Goal: Task Accomplishment & Management: Complete application form

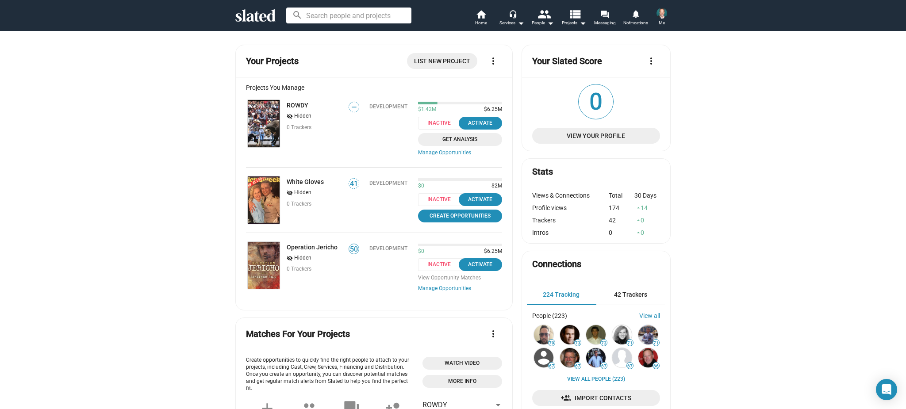
click at [278, 113] on img at bounding box center [264, 123] width 32 height 47
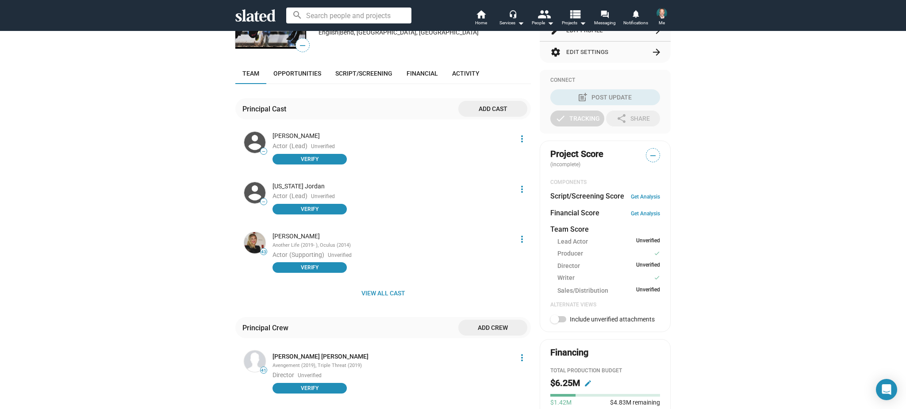
scroll to position [171, 0]
click at [505, 108] on span "Add cast" at bounding box center [493, 108] width 55 height 16
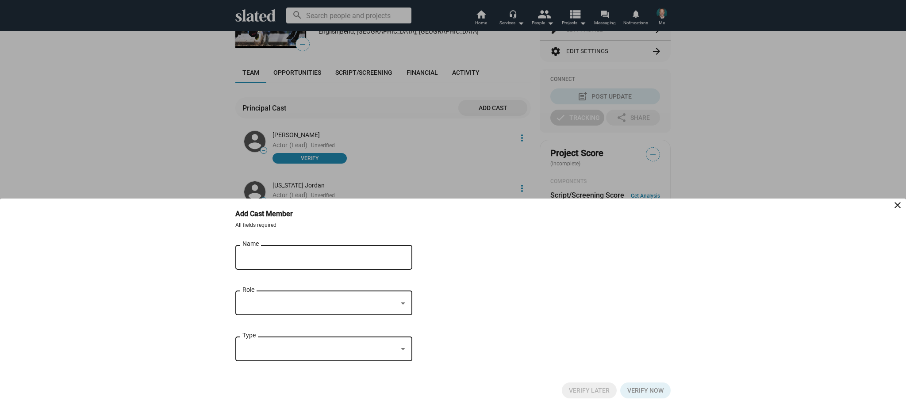
click at [300, 252] on div "Name" at bounding box center [318, 256] width 150 height 26
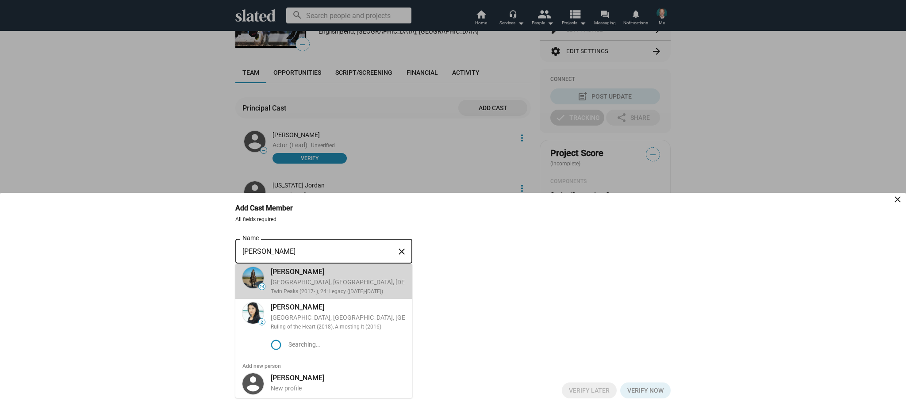
click at [295, 283] on div "[GEOGRAPHIC_DATA], [GEOGRAPHIC_DATA], [DEMOGRAPHIC_DATA], Actor" at bounding box center [374, 282] width 207 height 8
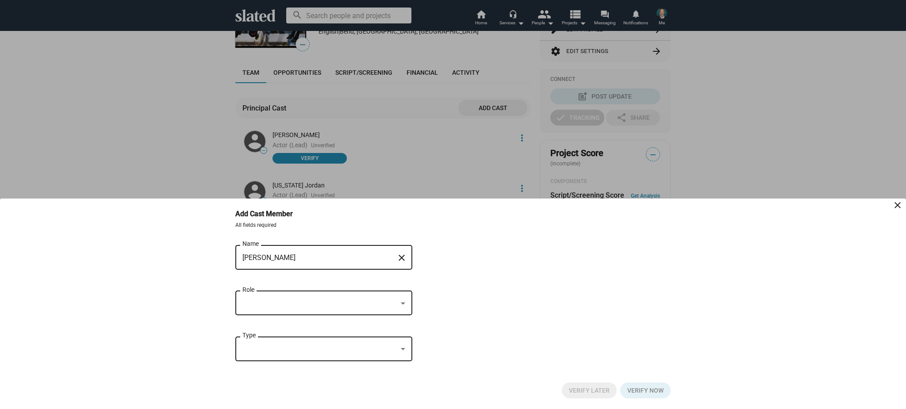
type input "[PERSON_NAME]"
click at [287, 301] on div at bounding box center [320, 303] width 155 height 9
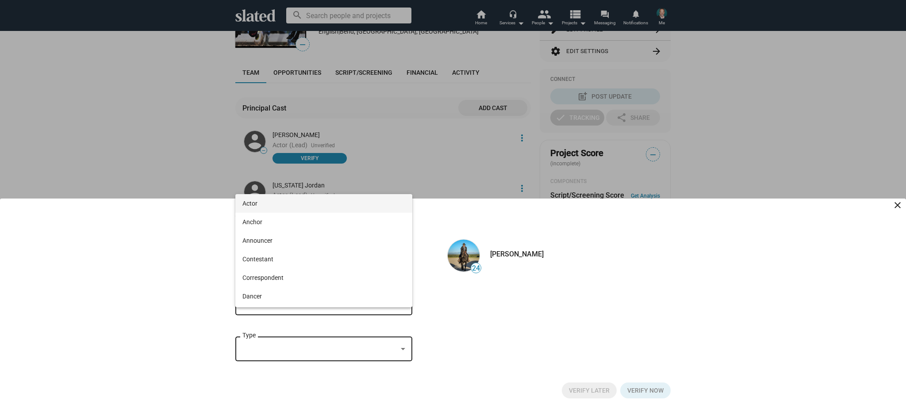
drag, startPoint x: 293, startPoint y: 205, endPoint x: 295, endPoint y: 213, distance: 7.7
click at [293, 205] on span "Actor" at bounding box center [324, 203] width 163 height 19
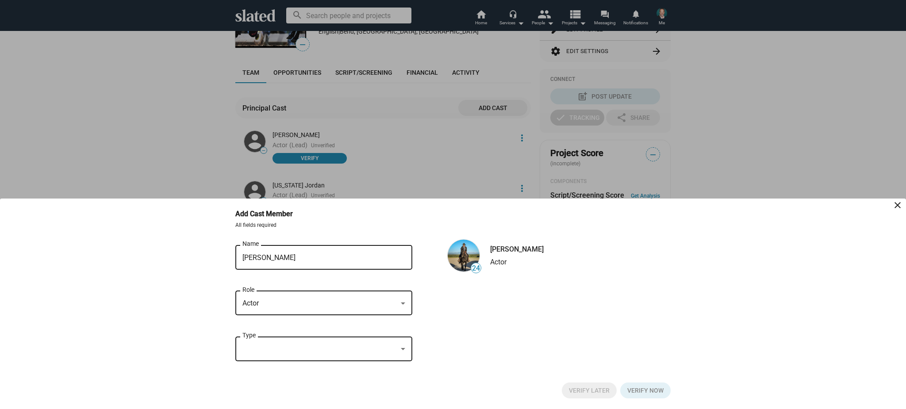
click at [311, 352] on div at bounding box center [320, 349] width 155 height 9
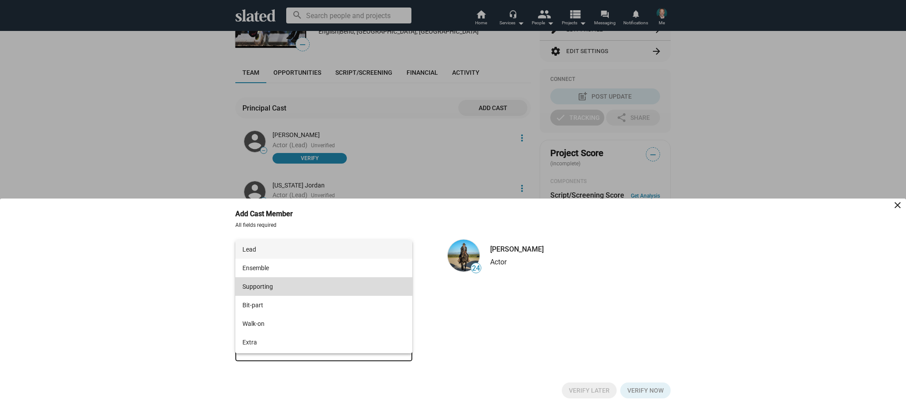
drag, startPoint x: 313, startPoint y: 286, endPoint x: 321, endPoint y: 287, distance: 8.0
click at [313, 286] on span "Supporting" at bounding box center [324, 287] width 163 height 19
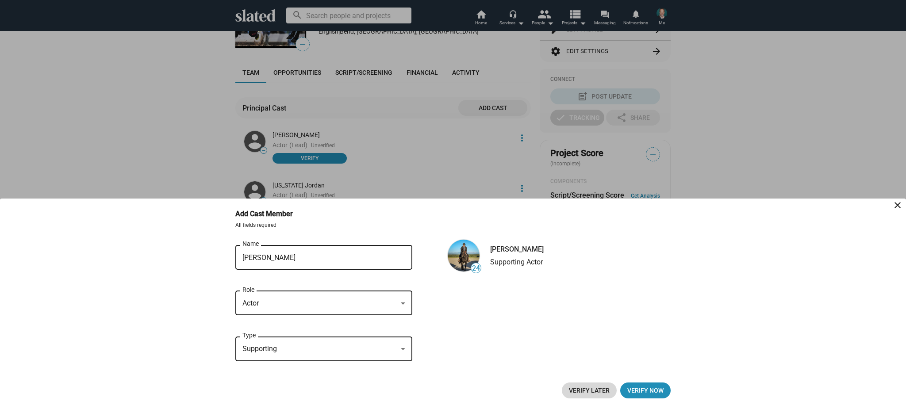
click at [586, 394] on span "Verify Later" at bounding box center [589, 391] width 41 height 16
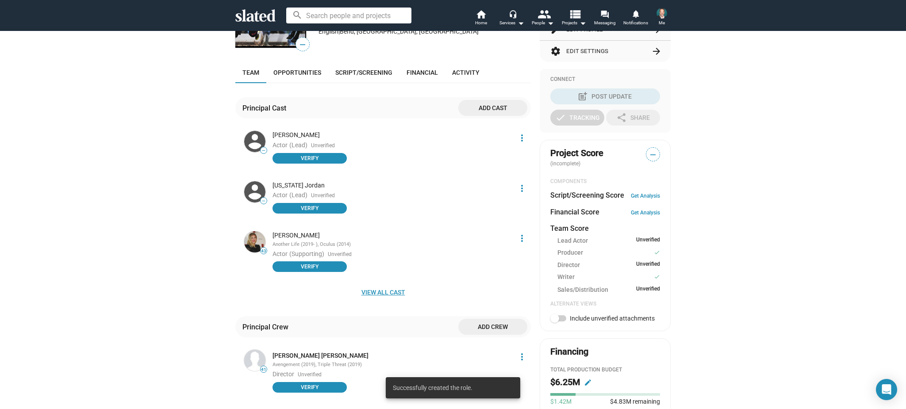
click at [381, 291] on span "View all cast" at bounding box center [384, 293] width 282 height 16
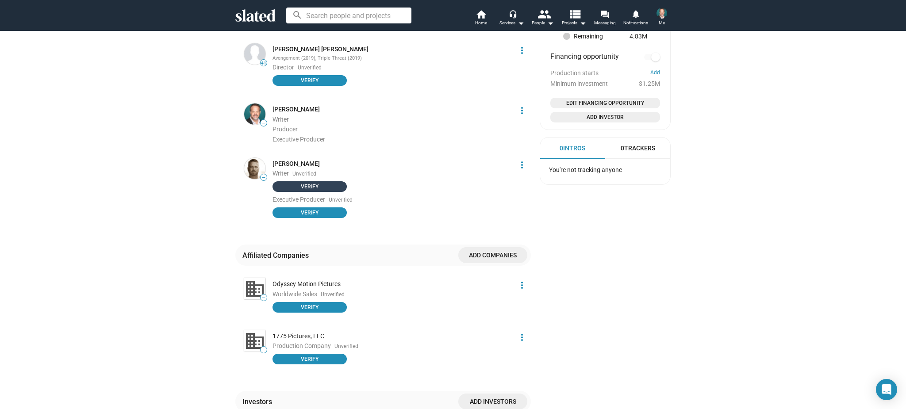
scroll to position [653, 0]
click at [324, 183] on span "Verify" at bounding box center [310, 187] width 64 height 9
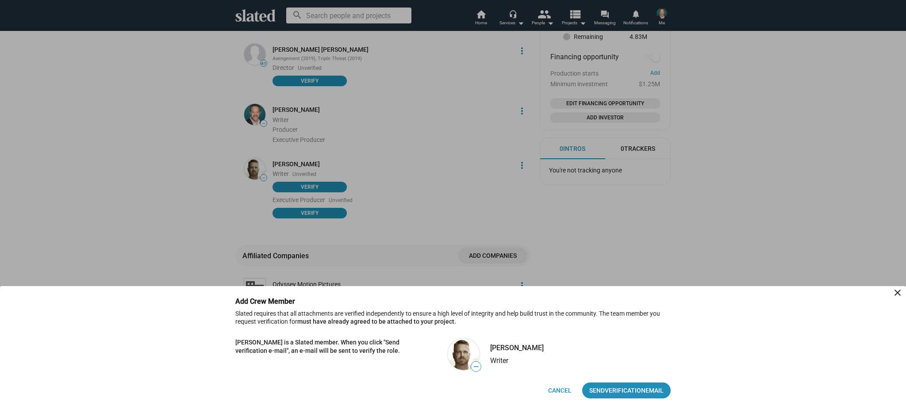
drag, startPoint x: 548, startPoint y: 394, endPoint x: 497, endPoint y: 348, distance: 68.3
click at [548, 394] on span "Cancel" at bounding box center [559, 391] width 23 height 16
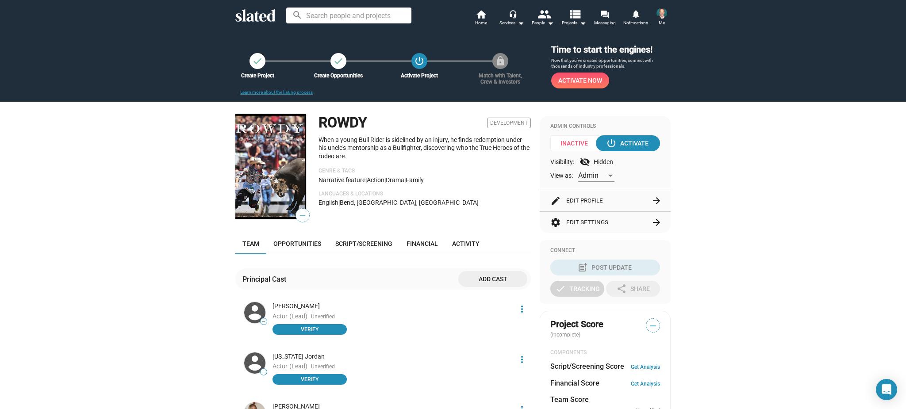
scroll to position [0, 0]
